Goal: Use online tool/utility: Use online tool/utility

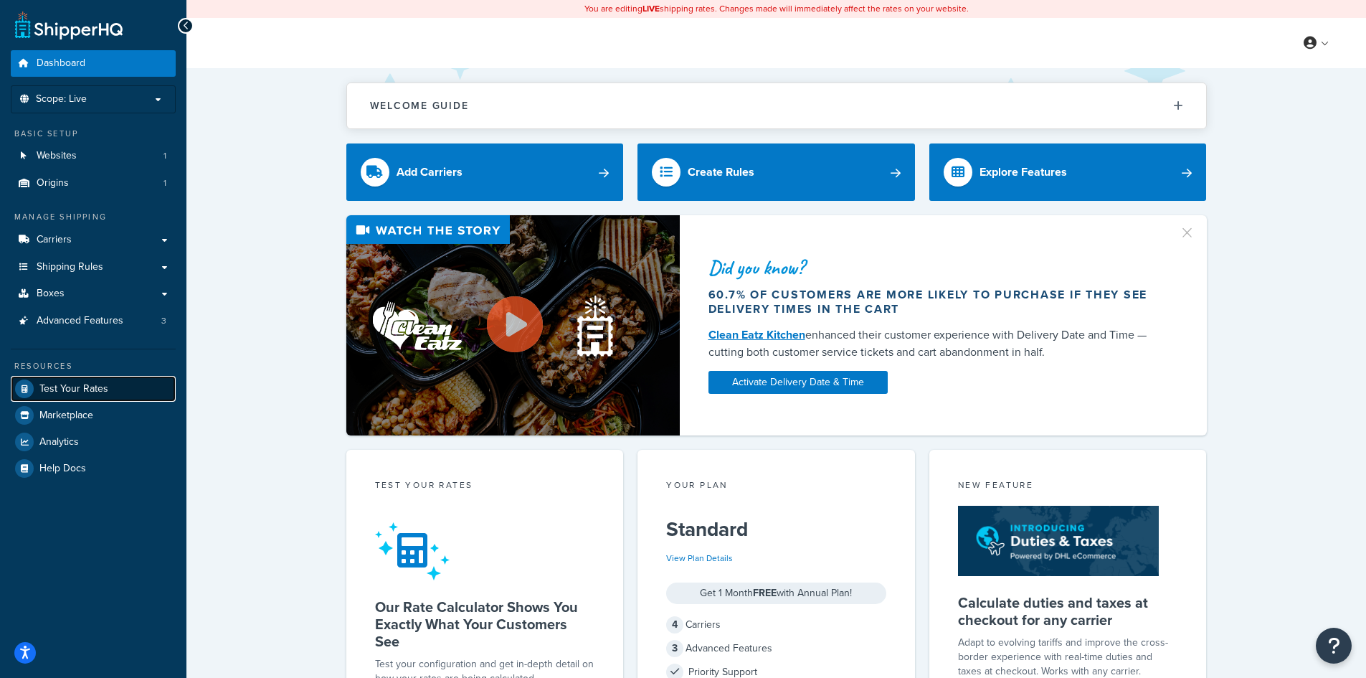
click at [111, 381] on link "Test Your Rates" at bounding box center [93, 389] width 165 height 26
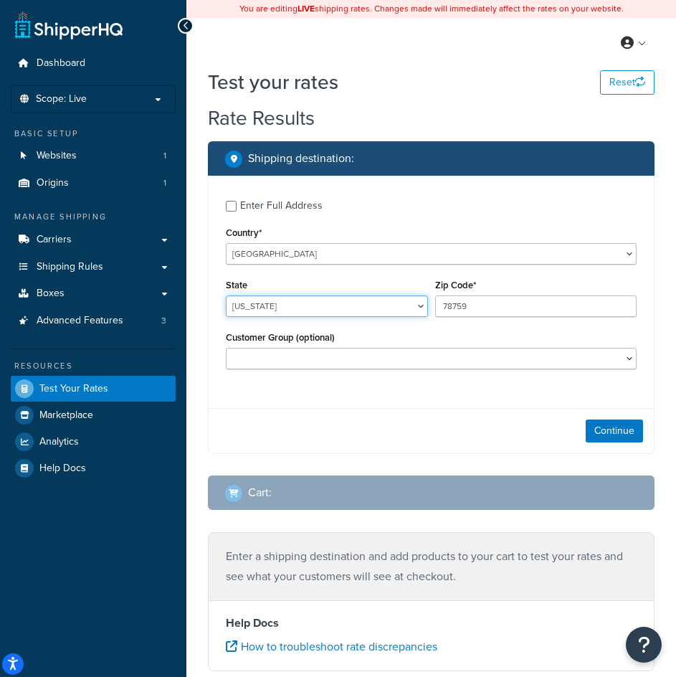
click at [285, 313] on select "[US_STATE] [US_STATE] [US_STATE] [US_STATE] [US_STATE] Armed Forces Americas Ar…" at bounding box center [327, 306] width 202 height 22
select select "GA"
click at [226, 297] on select "[US_STATE] [US_STATE] [US_STATE] [US_STATE] [US_STATE] Armed Forces Americas Ar…" at bounding box center [327, 306] width 202 height 22
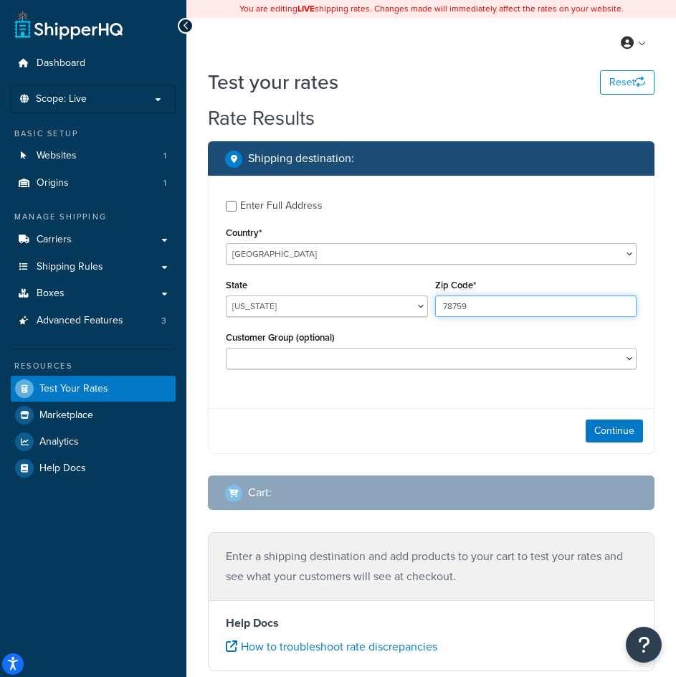
click at [485, 303] on input "78759" at bounding box center [536, 306] width 202 height 22
type input "30108"
click at [631, 437] on button "Continue" at bounding box center [614, 430] width 57 height 23
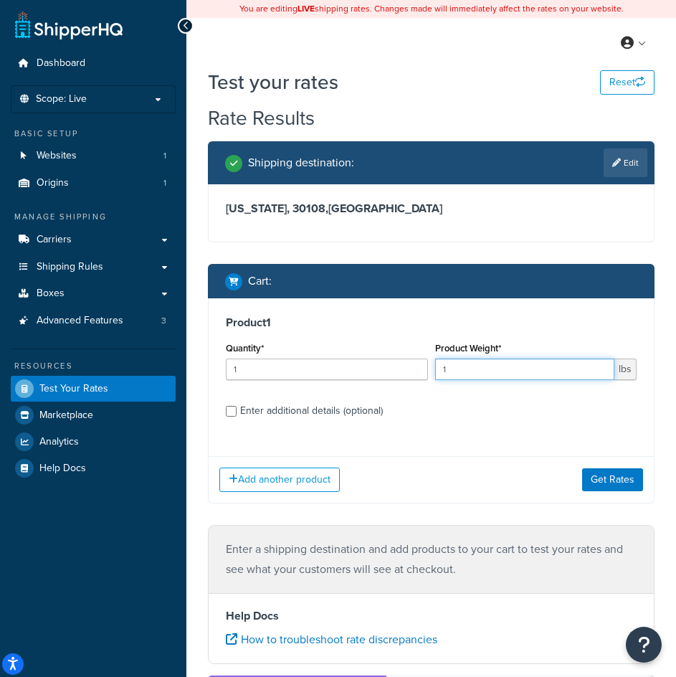
click at [493, 364] on input "1" at bounding box center [525, 370] width 180 height 22
type input "60"
click at [338, 407] on div "Enter additional details (optional)" at bounding box center [311, 411] width 143 height 20
click at [237, 407] on input "Enter additional details (optional)" at bounding box center [231, 411] width 11 height 11
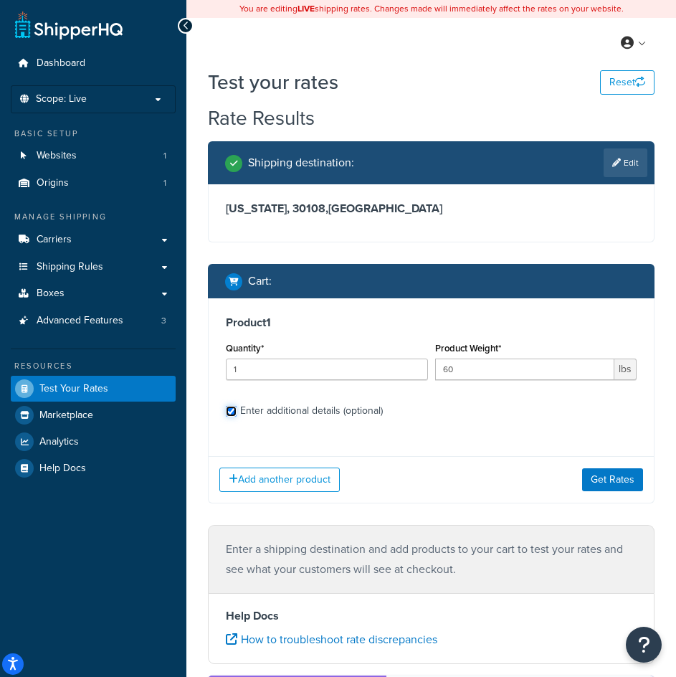
checkbox input "true"
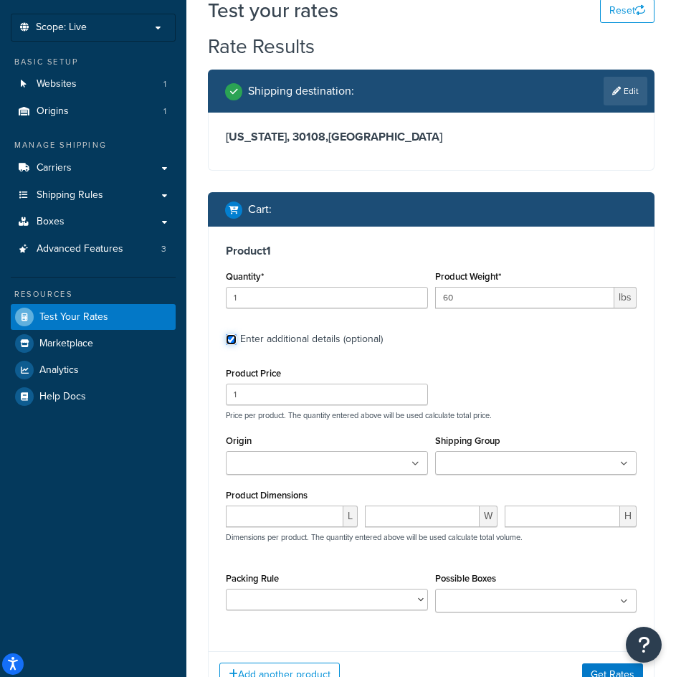
scroll to position [143, 0]
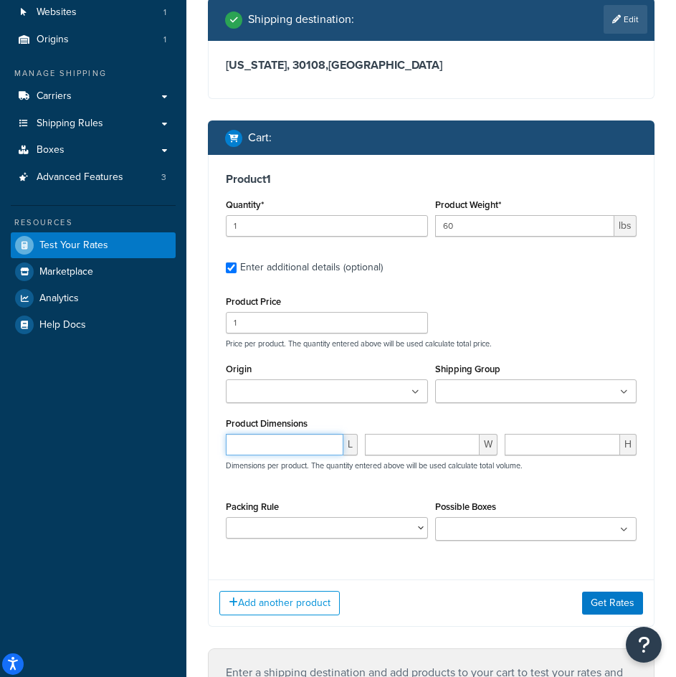
click at [270, 447] on input "number" at bounding box center [285, 445] width 118 height 22
click at [278, 454] on input "number" at bounding box center [285, 445] width 118 height 22
type input "84"
type input "6"
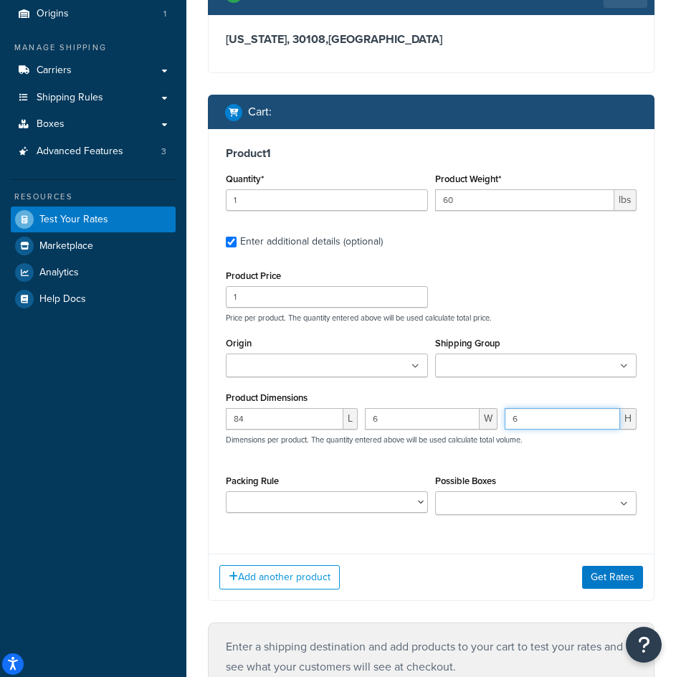
scroll to position [215, 0]
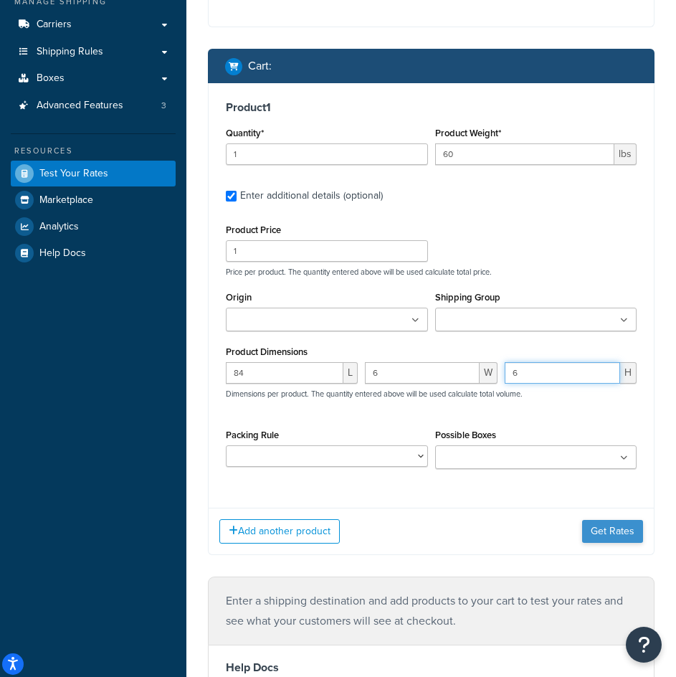
type input "6"
click at [626, 528] on button "Get Rates" at bounding box center [612, 531] width 61 height 23
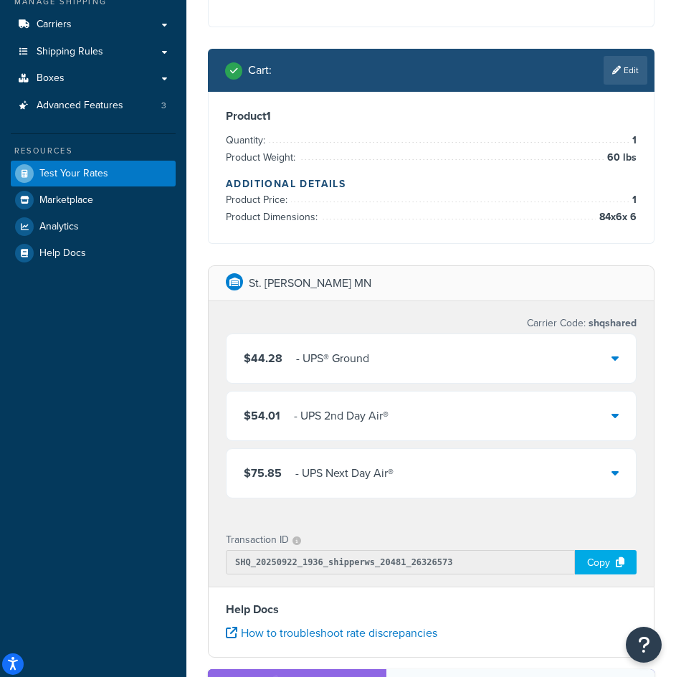
click at [453, 423] on div "$54.01 - UPS 2nd Day Air®" at bounding box center [431, 415] width 409 height 49
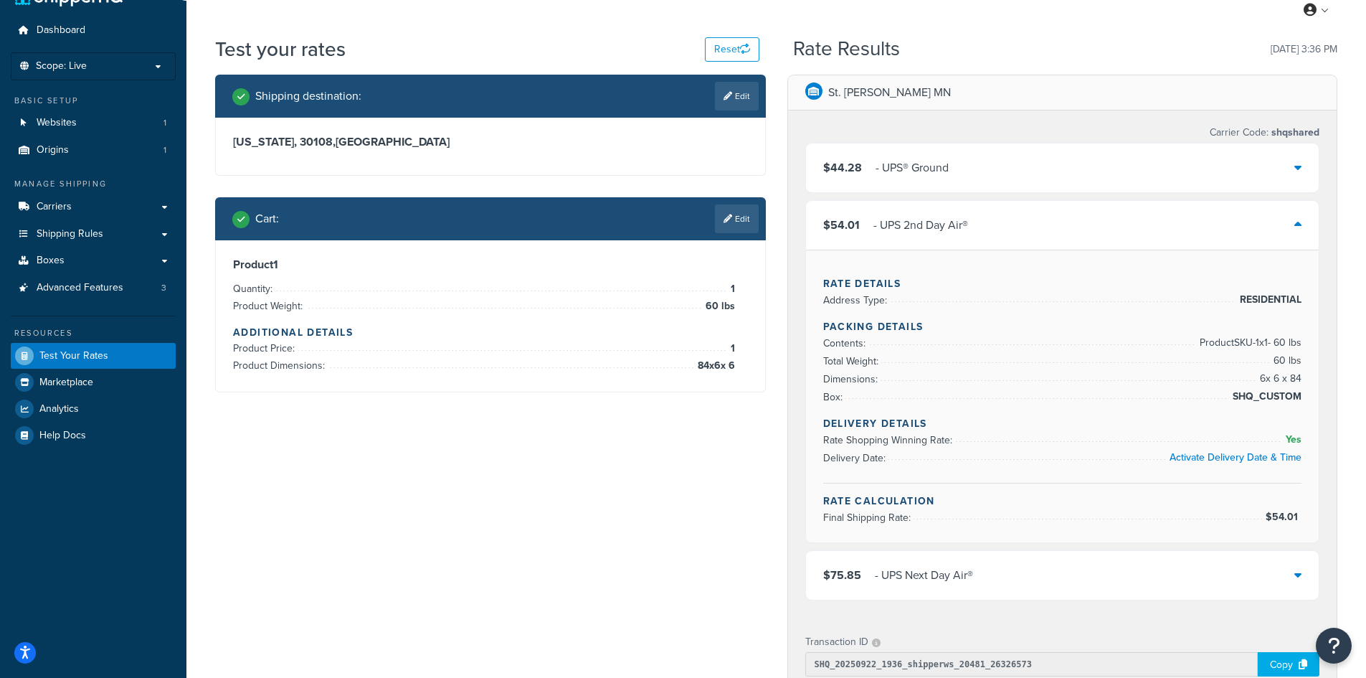
scroll to position [0, 0]
